Goal: Information Seeking & Learning: Learn about a topic

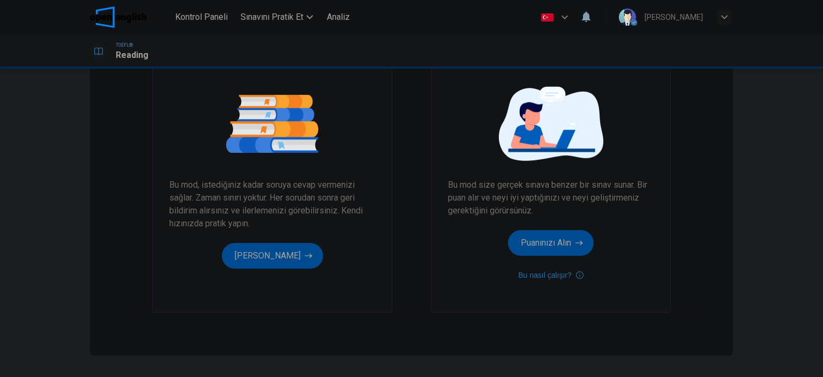
scroll to position [106, 0]
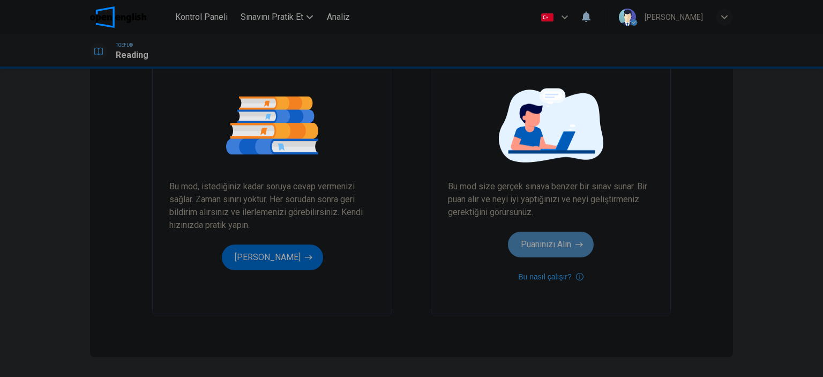
click at [549, 246] on button "Puanınızı Alın" at bounding box center [551, 245] width 86 height 26
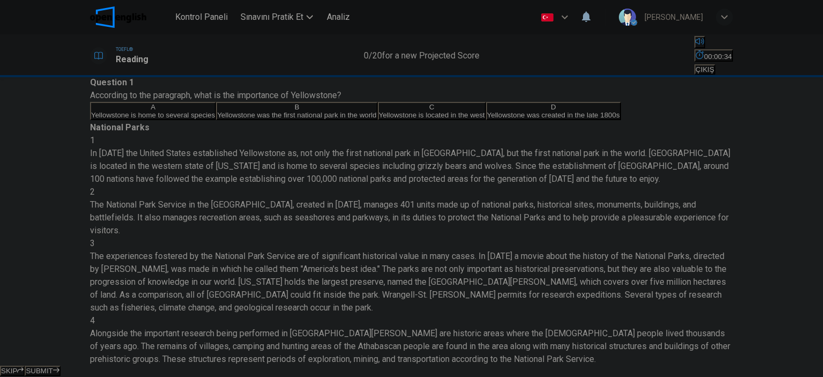
scroll to position [54, 0]
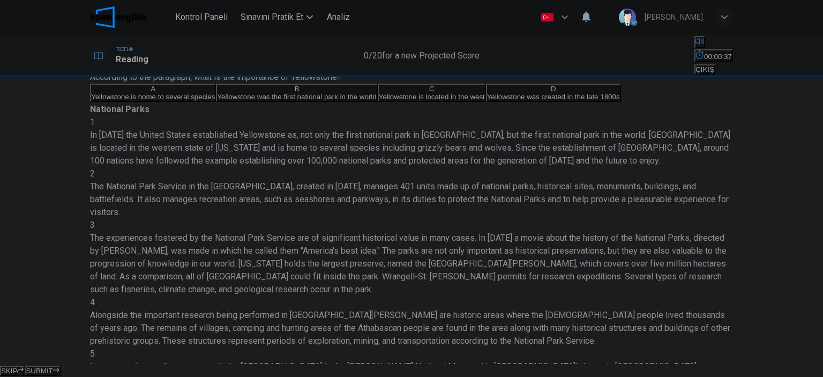
click at [217, 93] on div "B" at bounding box center [296, 89] width 159 height 8
click at [53, 367] on span "SUBMIT" at bounding box center [39, 371] width 27 height 8
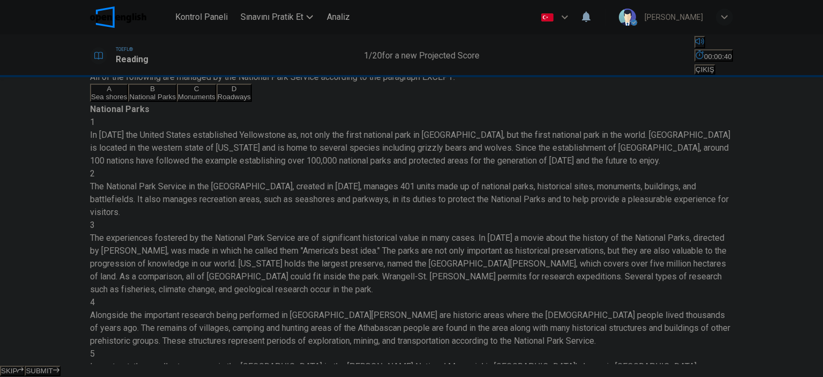
scroll to position [0, 0]
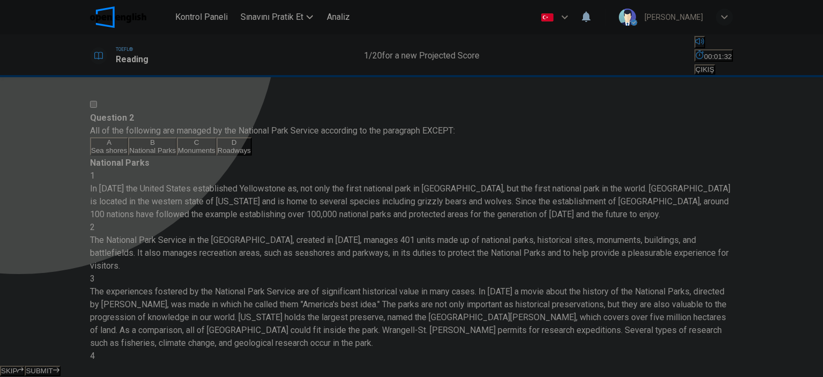
click at [218, 146] on div "D" at bounding box center [234, 142] width 33 height 8
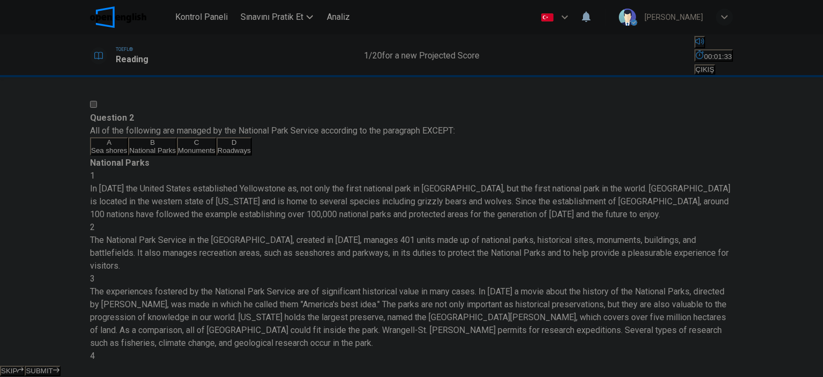
click at [53, 367] on span "SUBMIT" at bounding box center [39, 371] width 27 height 8
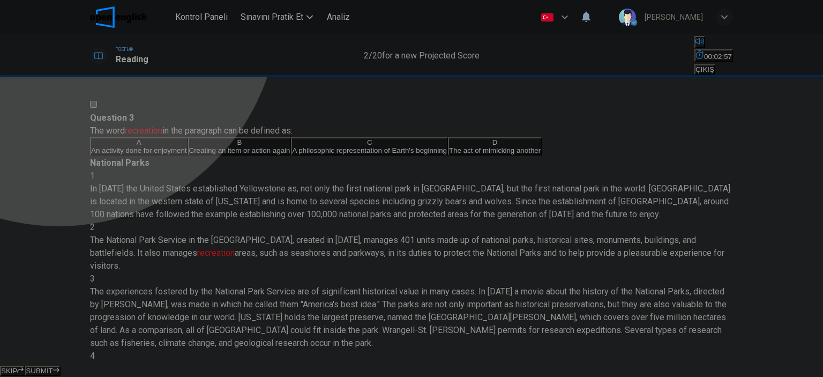
click at [188, 155] on button "B Creating an item or action again" at bounding box center [239, 146] width 103 height 18
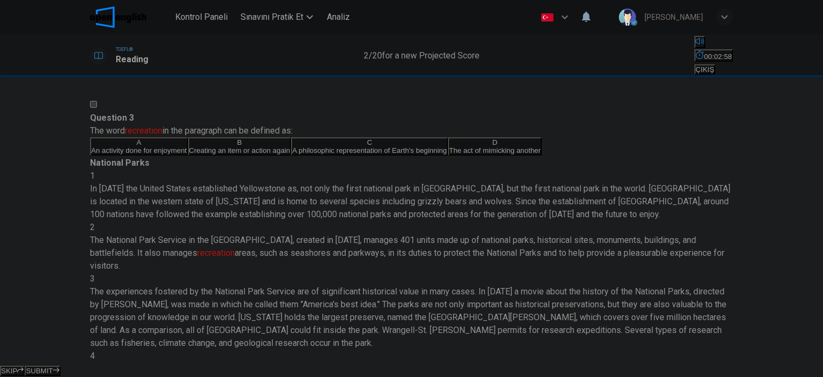
click at [60, 366] on button "SUBMIT" at bounding box center [42, 371] width 35 height 10
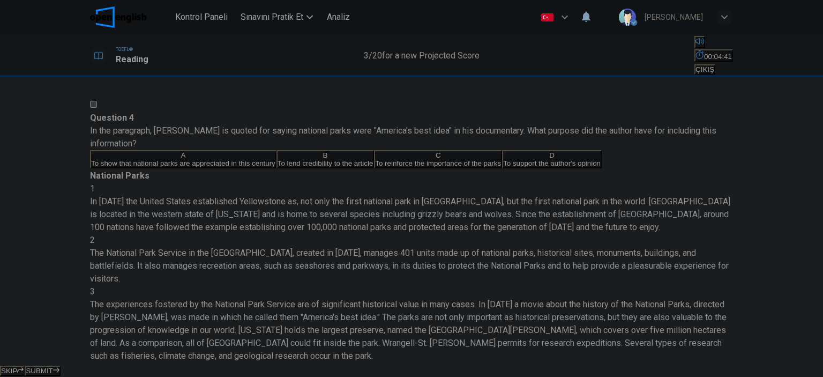
click at [127, 159] on div "A" at bounding box center [183, 155] width 184 height 8
click at [53, 367] on span "SUBMIT" at bounding box center [39, 371] width 27 height 8
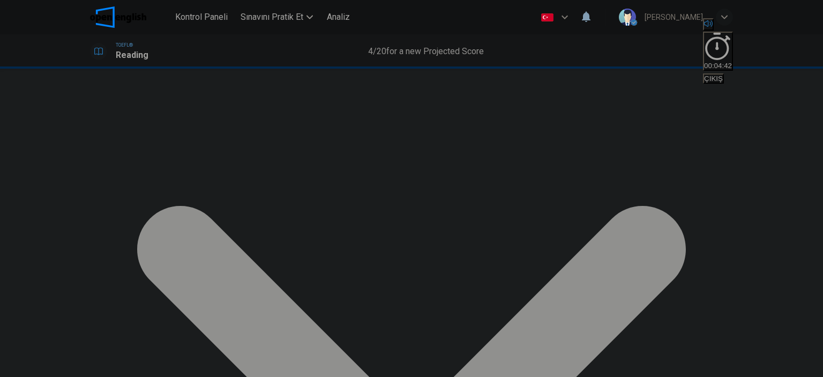
scroll to position [54, 0]
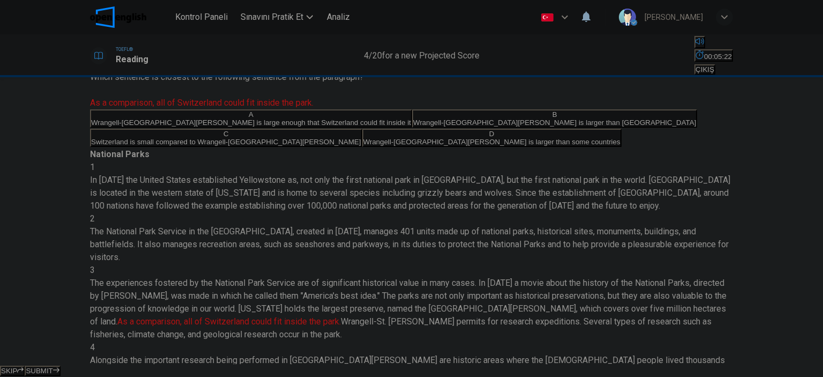
click at [363, 138] on div "D" at bounding box center [491, 134] width 257 height 8
drag, startPoint x: 498, startPoint y: 362, endPoint x: 477, endPoint y: 359, distance: 21.7
click at [497, 364] on div "SKIP SUBMIT" at bounding box center [411, 370] width 823 height 13
click at [60, 366] on button "SUBMIT" at bounding box center [42, 371] width 35 height 10
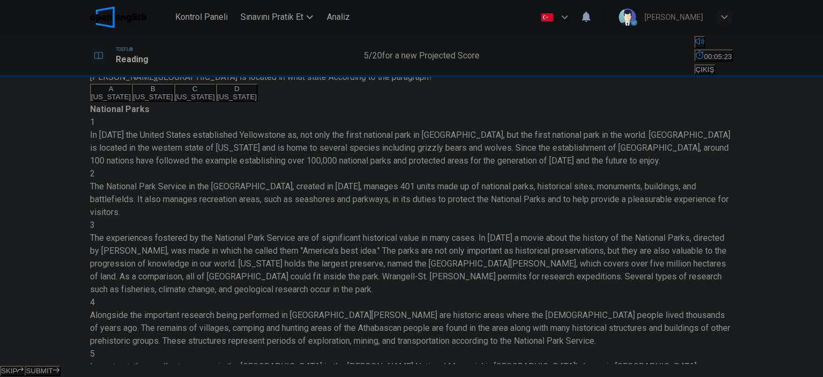
scroll to position [302, 0]
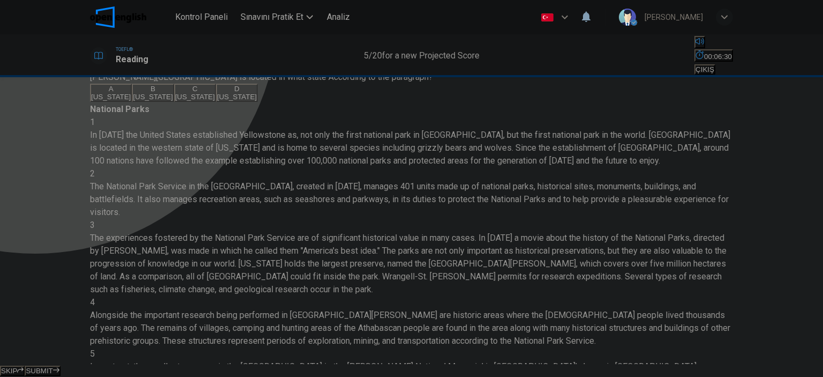
click at [131, 101] on span "[US_STATE]" at bounding box center [111, 97] width 40 height 8
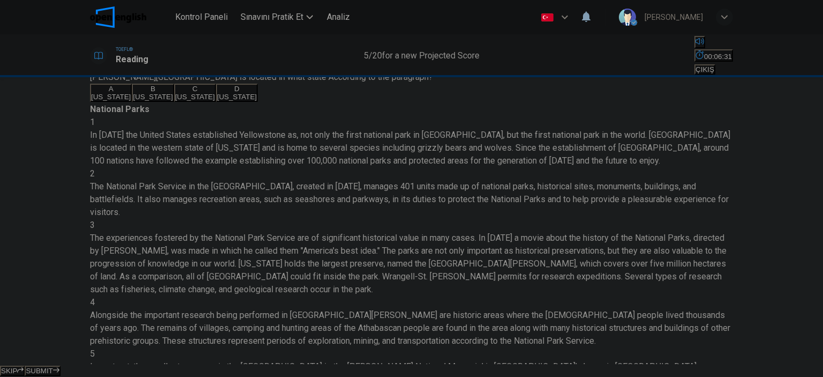
click at [53, 367] on span "SUBMIT" at bounding box center [39, 371] width 27 height 8
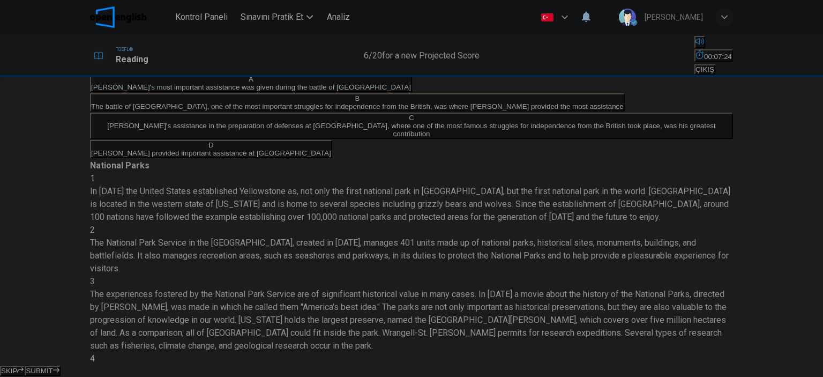
scroll to position [96, 0]
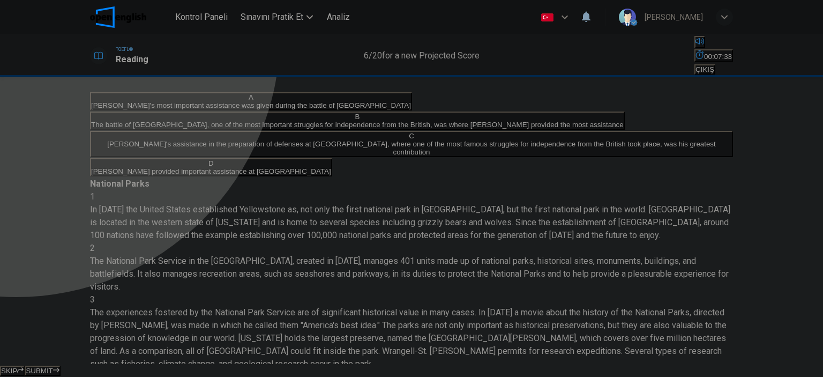
click at [125, 130] on button "B The battle of [GEOGRAPHIC_DATA], one of the most important struggles for inde…" at bounding box center [357, 120] width 535 height 18
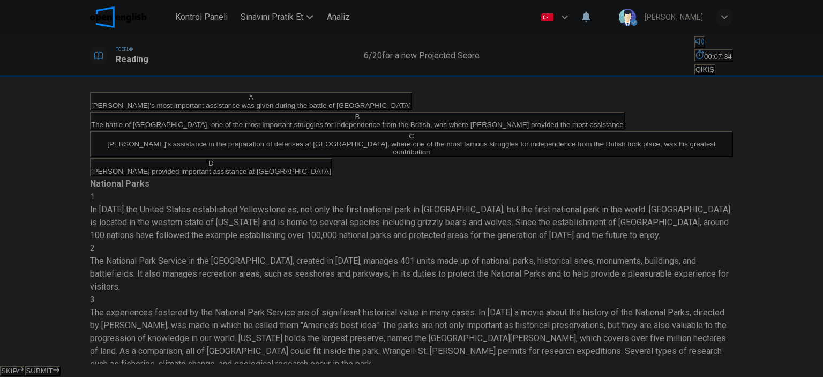
click at [53, 367] on span "SUBMIT" at bounding box center [39, 371] width 27 height 8
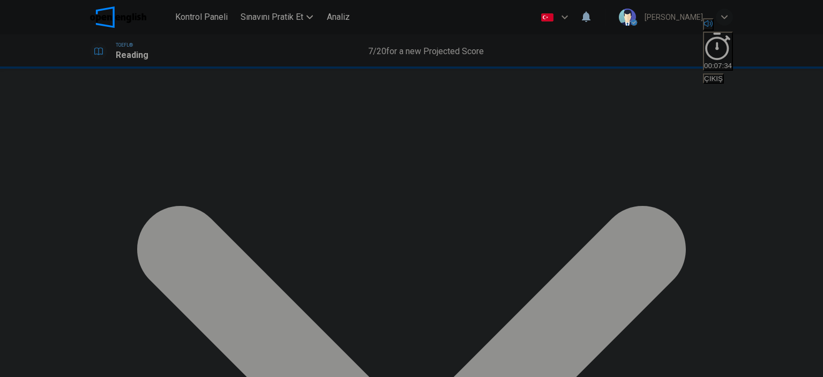
scroll to position [150, 0]
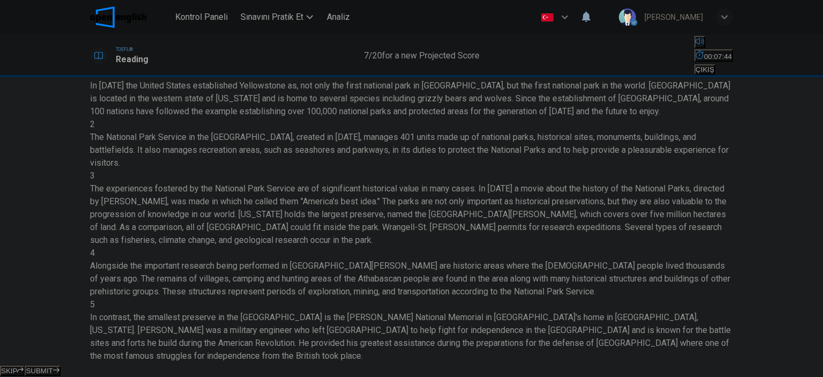
scroll to position [107, 0]
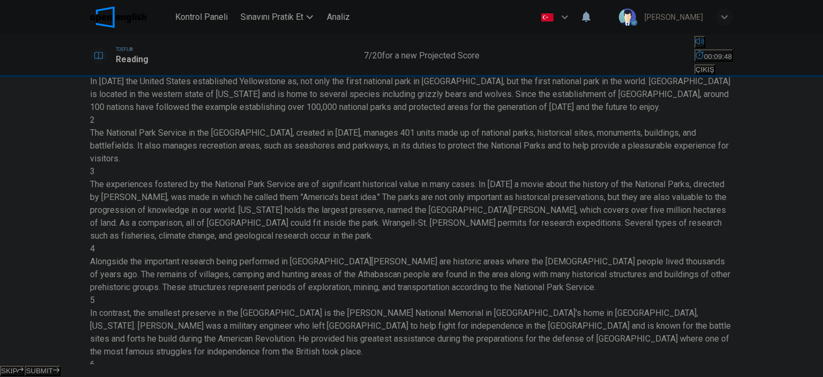
click at [212, 49] on div "A Through donations B Through taxes C Through admission fees D Through the gove…" at bounding box center [411, 39] width 643 height 19
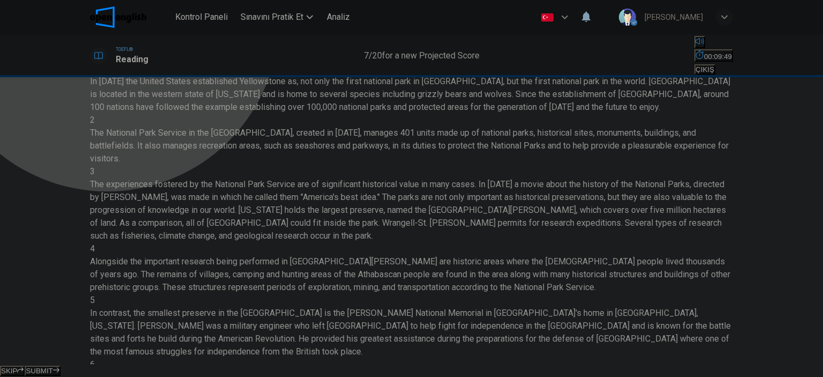
click at [217, 48] on button "C Through admission fees" at bounding box center [238, 39] width 78 height 18
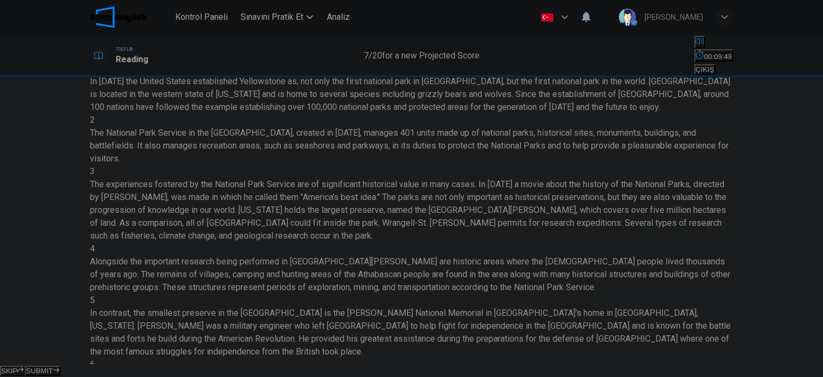
click at [53, 367] on span "SUBMIT" at bounding box center [39, 371] width 27 height 8
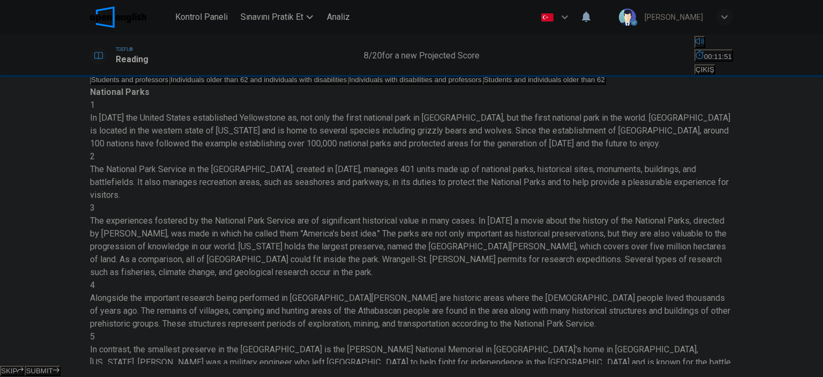
scroll to position [54, 0]
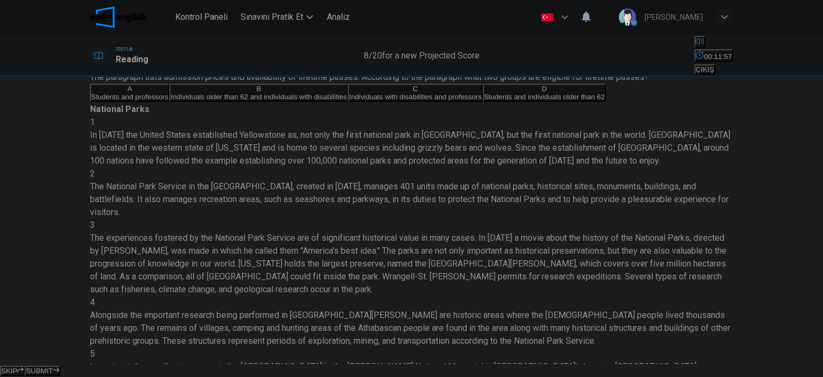
click at [170, 93] on div "B" at bounding box center [258, 89] width 176 height 8
click at [60, 366] on button "SUBMIT" at bounding box center [42, 371] width 35 height 10
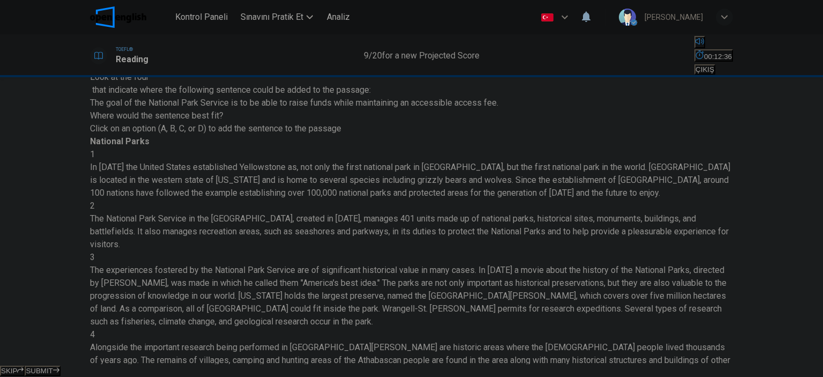
scroll to position [107, 0]
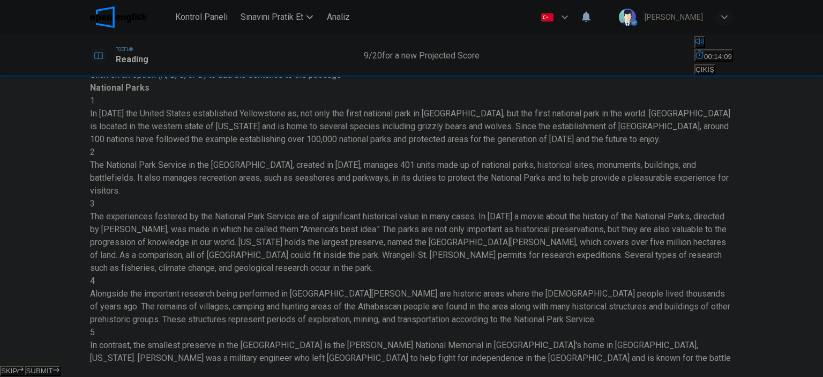
click at [60, 366] on button "SUBMIT" at bounding box center [42, 371] width 35 height 10
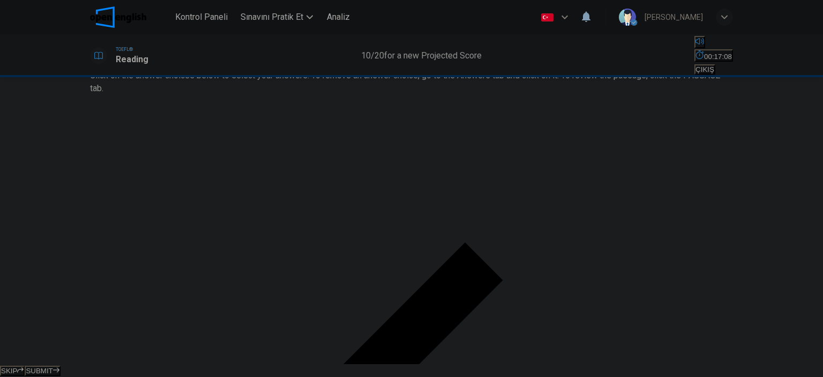
scroll to position [9, 0]
drag, startPoint x: 180, startPoint y: 147, endPoint x: 401, endPoint y: 165, distance: 221.6
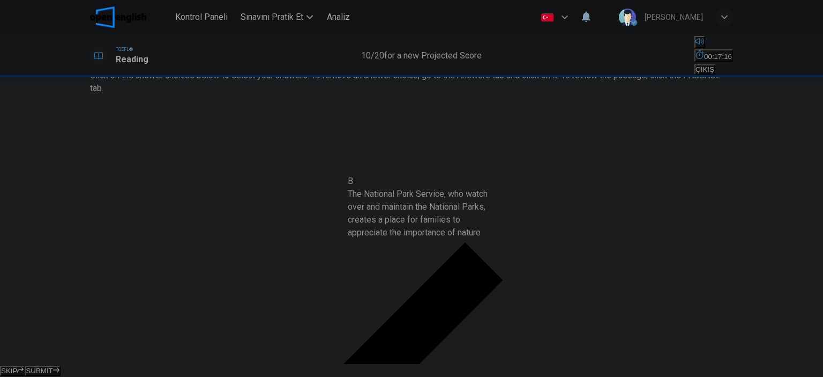
drag, startPoint x: 191, startPoint y: 171, endPoint x: 443, endPoint y: 230, distance: 258.9
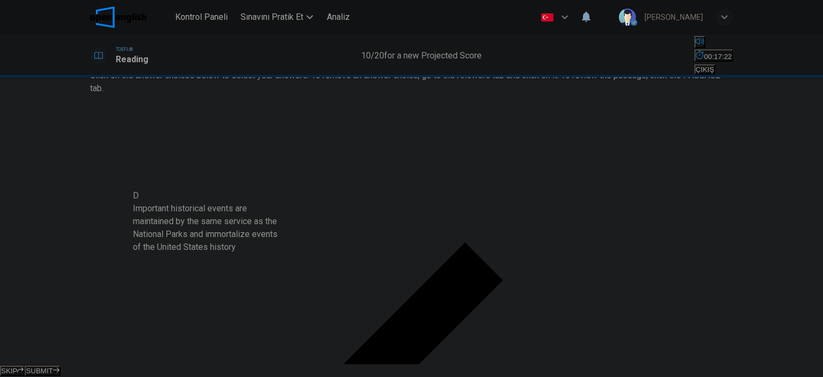
scroll to position [21, 0]
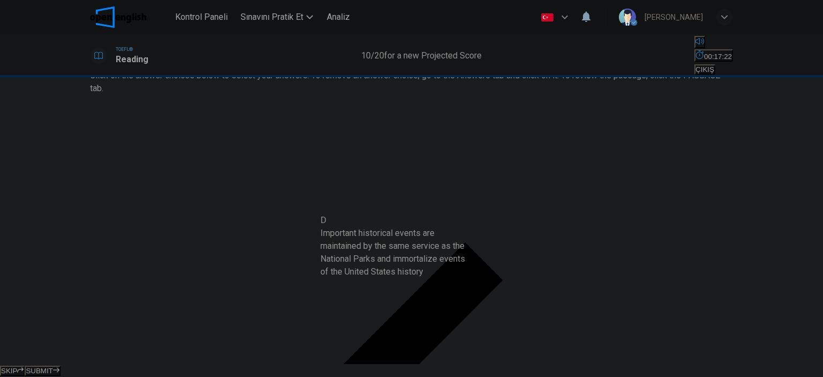
drag, startPoint x: 197, startPoint y: 228, endPoint x: 416, endPoint y: 263, distance: 221.5
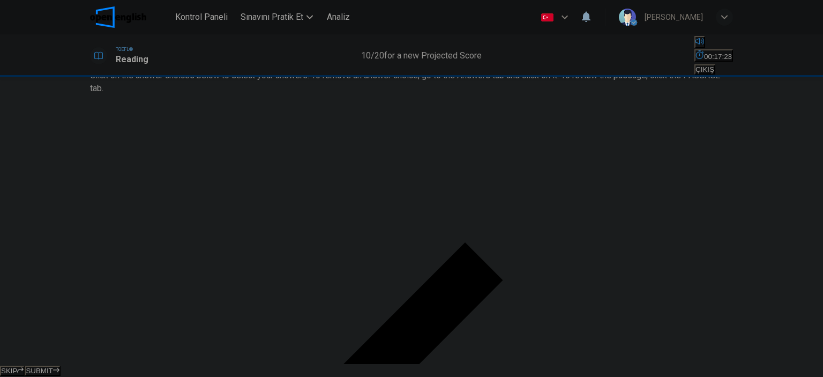
scroll to position [0, 0]
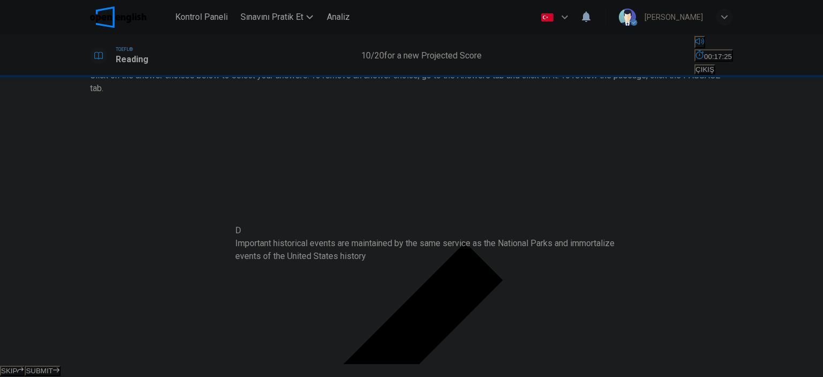
drag, startPoint x: 416, startPoint y: 262, endPoint x: 236, endPoint y: 242, distance: 180.7
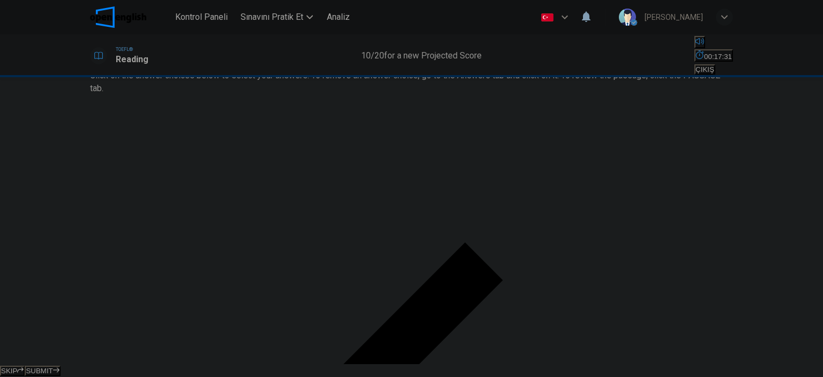
scroll to position [54, 0]
click at [24, 367] on icon "button" at bounding box center [20, 370] width 6 height 6
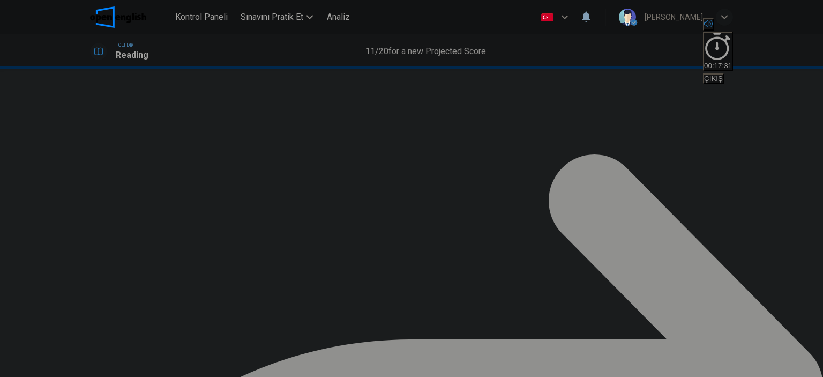
scroll to position [125, 0]
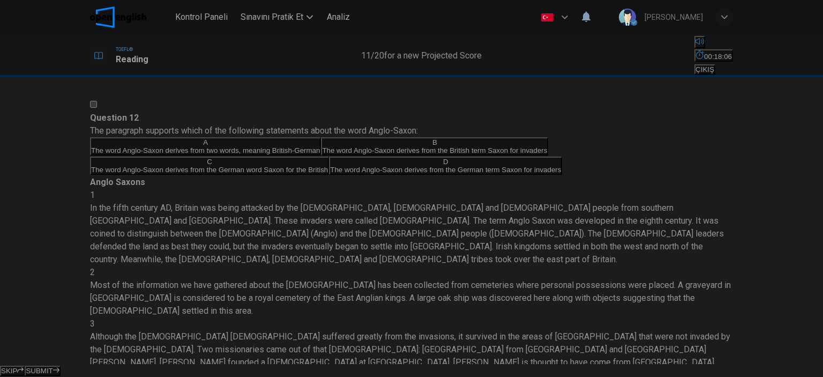
scroll to position [54, 0]
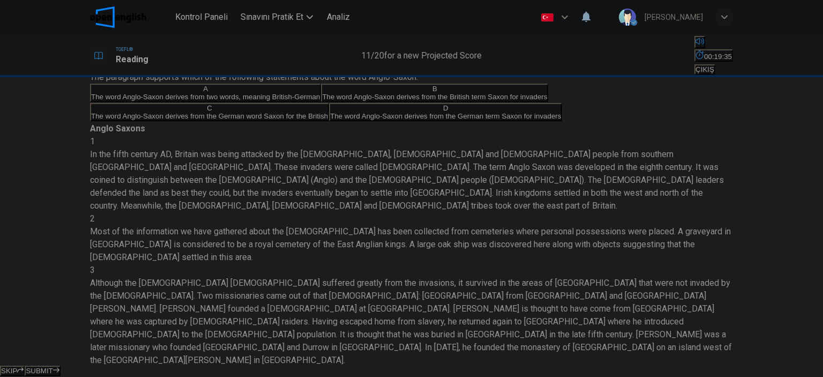
click at [116, 102] on button "A The word Anglo-Saxon derives from two words, meaning British-German" at bounding box center [205, 93] width 231 height 18
click at [321, 102] on button "B The word Anglo-Saxon derives from the British term Saxon for invaders" at bounding box center [434, 93] width 227 height 18
click at [53, 367] on span "SUBMIT" at bounding box center [39, 371] width 27 height 8
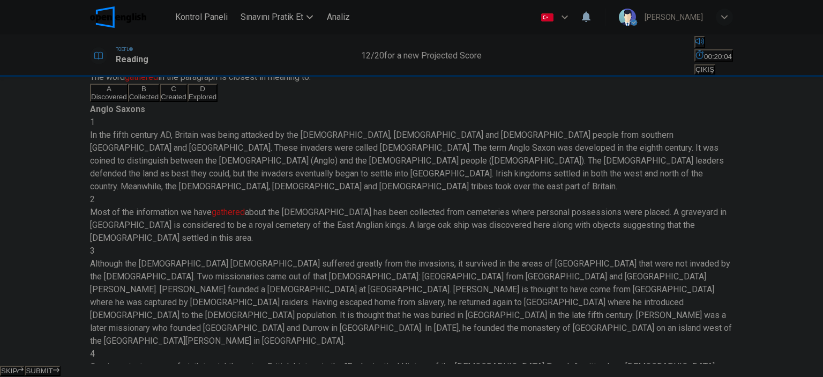
scroll to position [119, 0]
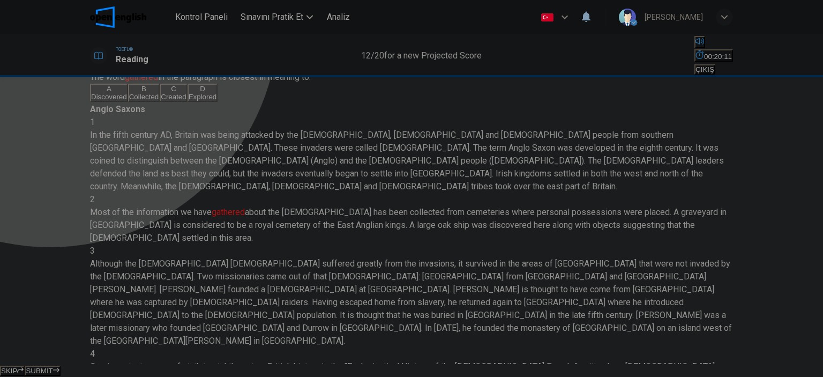
click at [159, 101] on span "Collected" at bounding box center [144, 97] width 30 height 8
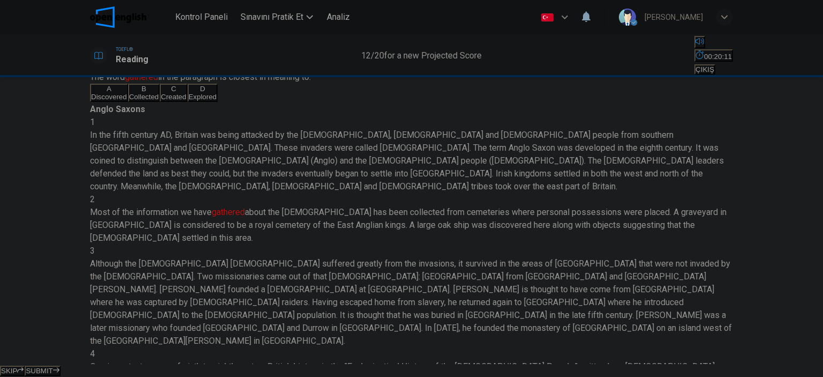
click at [60, 366] on button "SUBMIT" at bounding box center [42, 371] width 35 height 10
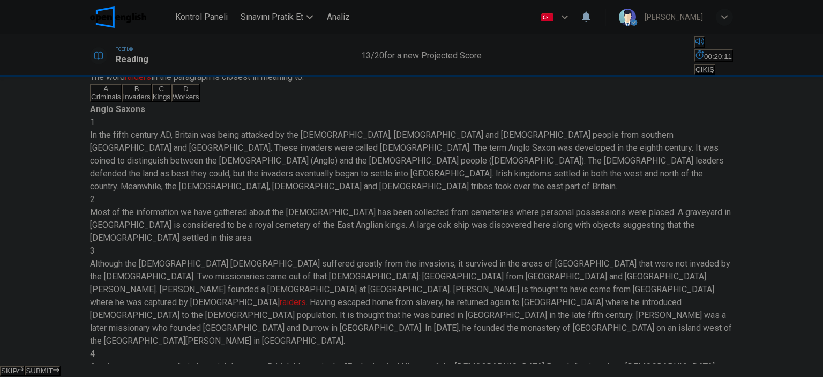
scroll to position [198, 0]
click at [151, 101] on span "Invaders" at bounding box center [136, 97] width 27 height 8
click at [53, 367] on span "SUBMIT" at bounding box center [39, 371] width 27 height 8
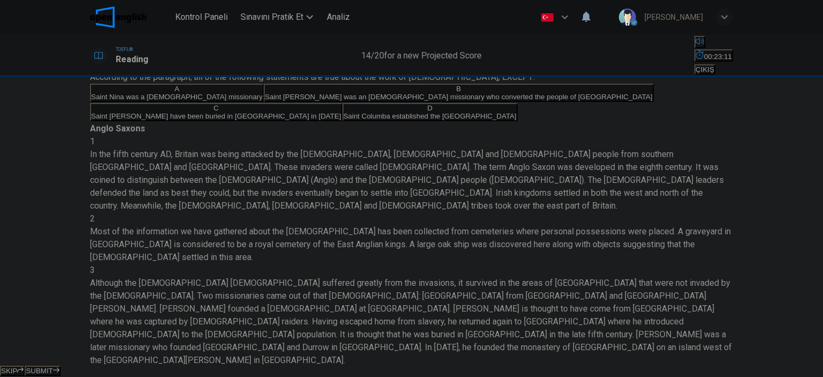
click at [124, 93] on div "A" at bounding box center [177, 89] width 172 height 8
click at [60, 367] on icon "button" at bounding box center [56, 370] width 6 height 6
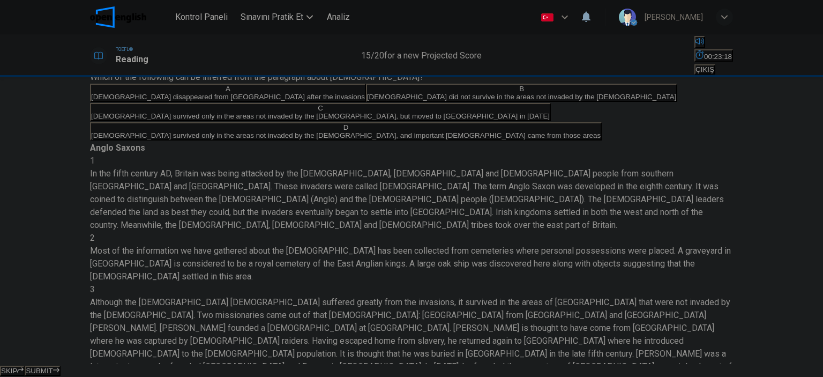
scroll to position [107, 0]
click at [116, 112] on div "C" at bounding box center [320, 108] width 459 height 8
click at [497, 365] on div "SKIP SUBMIT" at bounding box center [411, 370] width 823 height 13
click at [60, 366] on button "SUBMIT" at bounding box center [42, 371] width 35 height 10
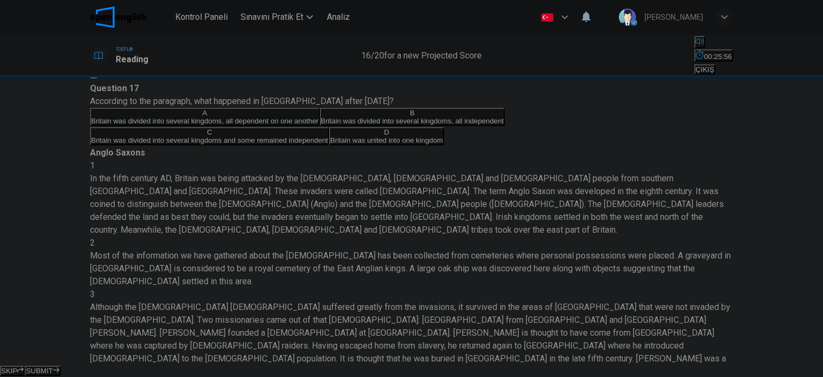
scroll to position [54, 0]
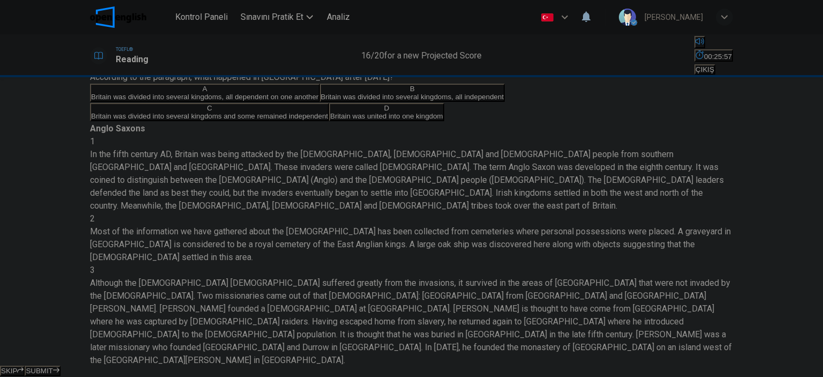
click at [278, 120] on span "Britain was divided into several kingdoms and some remained independent" at bounding box center [209, 116] width 237 height 8
click at [53, 367] on span "SUBMIT" at bounding box center [39, 371] width 27 height 8
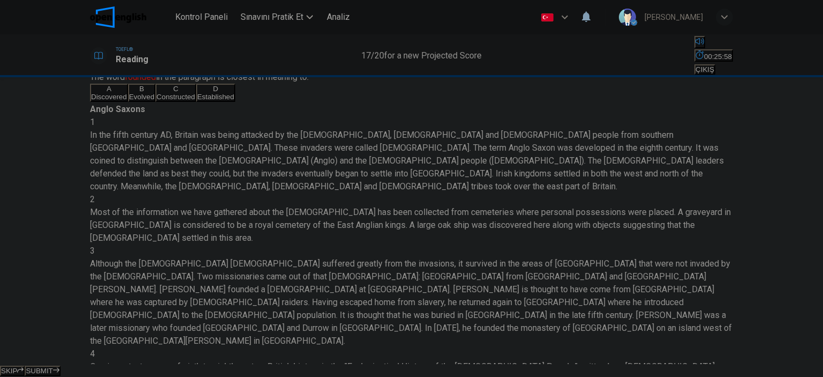
scroll to position [446, 0]
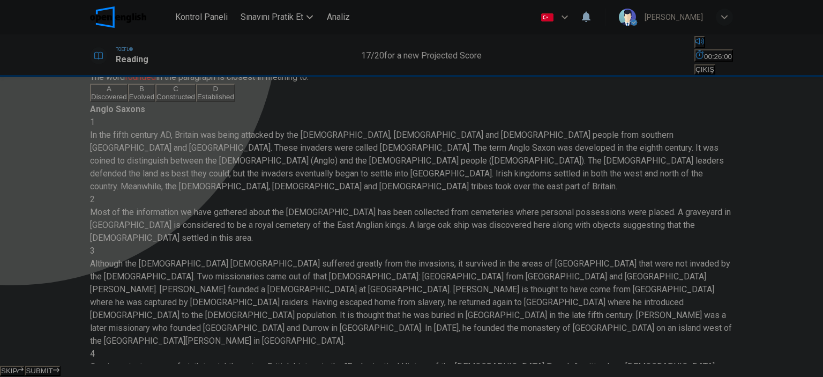
click at [122, 93] on div "A" at bounding box center [109, 89] width 36 height 8
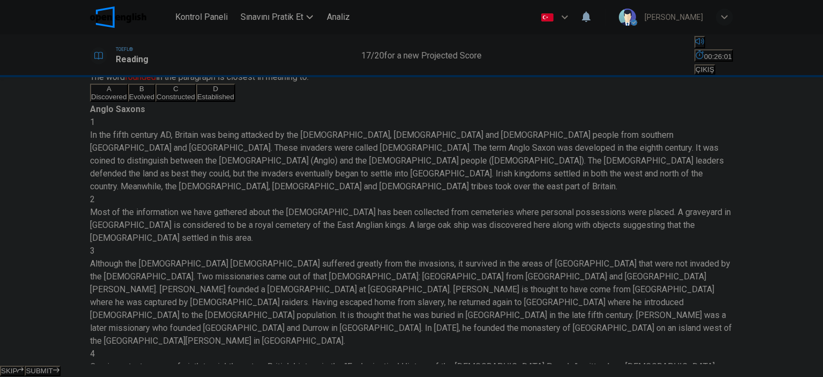
click at [427, 368] on div "SKIP SUBMIT" at bounding box center [411, 370] width 823 height 13
click at [60, 366] on button "SUBMIT" at bounding box center [42, 371] width 35 height 10
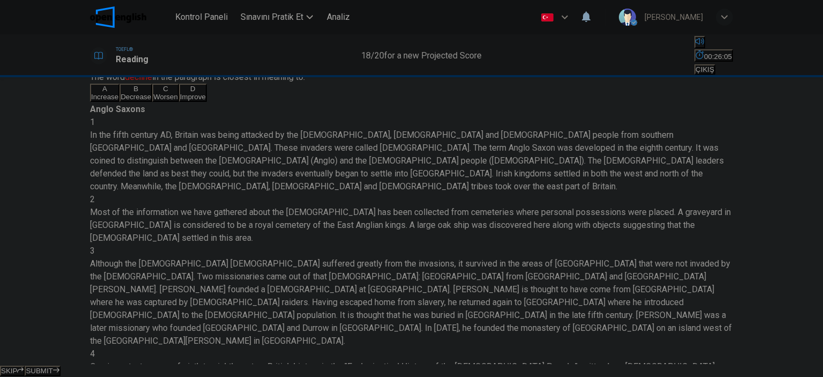
click at [129, 93] on div "B" at bounding box center [136, 89] width 31 height 8
click at [53, 367] on span "SUBMIT" at bounding box center [39, 371] width 27 height 8
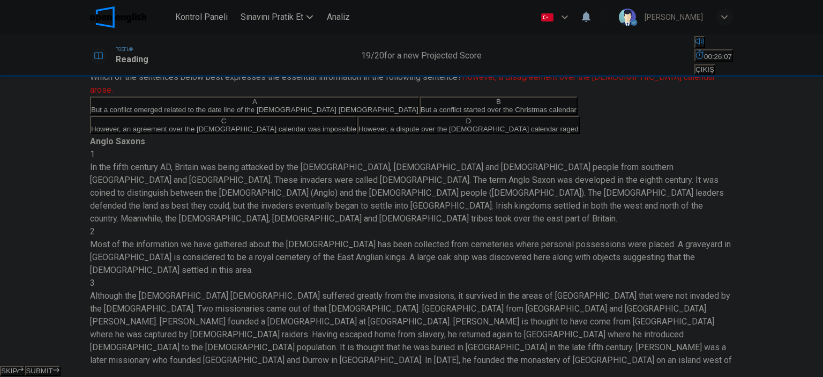
click at [24, 367] on icon "button" at bounding box center [20, 370] width 6 height 6
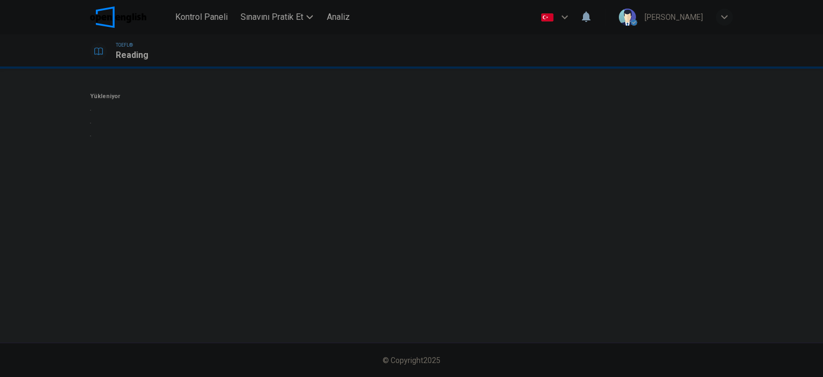
scroll to position [0, 0]
